Goal: Task Accomplishment & Management: Use online tool/utility

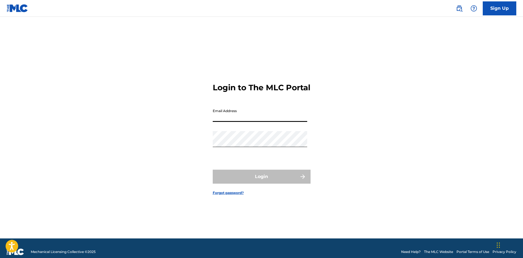
click at [257, 116] on input "Email Address" at bounding box center [260, 114] width 95 height 16
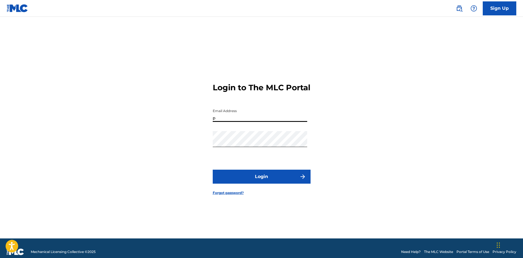
type input "[EMAIL_ADDRESS][DOMAIN_NAME]"
click at [251, 174] on button "Login" at bounding box center [262, 177] width 98 height 14
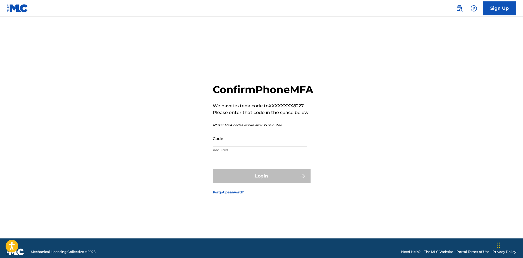
click at [245, 144] on input "Code" at bounding box center [260, 139] width 95 height 16
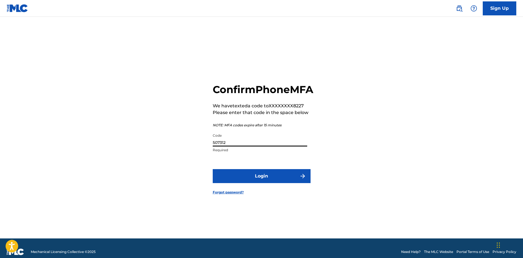
type input "507312"
click at [260, 183] on button "Login" at bounding box center [262, 176] width 98 height 14
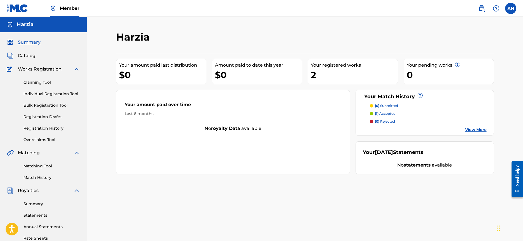
click at [30, 81] on link "Claiming Tool" at bounding box center [51, 82] width 57 height 6
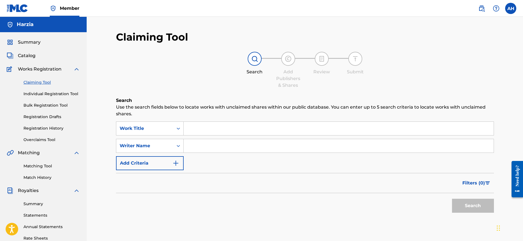
click at [219, 129] on input "Search Form" at bounding box center [339, 128] width 310 height 13
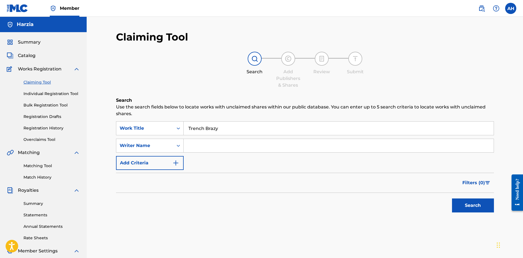
type input "Trench Brazy"
click at [452, 199] on button "Search" at bounding box center [473, 206] width 42 height 14
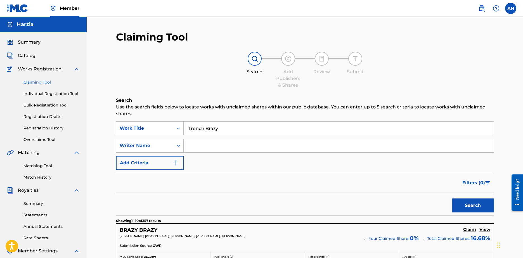
drag, startPoint x: 238, startPoint y: 129, endPoint x: 110, endPoint y: 123, distance: 127.7
